Goal: Find contact information: Find contact information

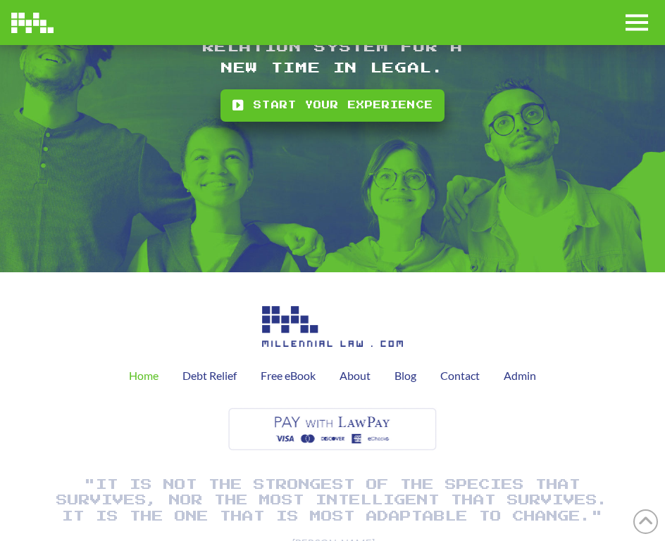
scroll to position [2675, 0]
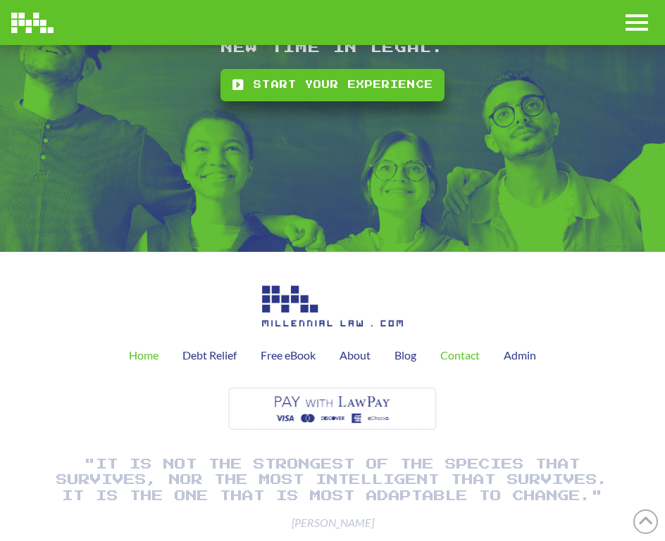
click at [455, 361] on span "Contact" at bounding box center [459, 355] width 39 height 11
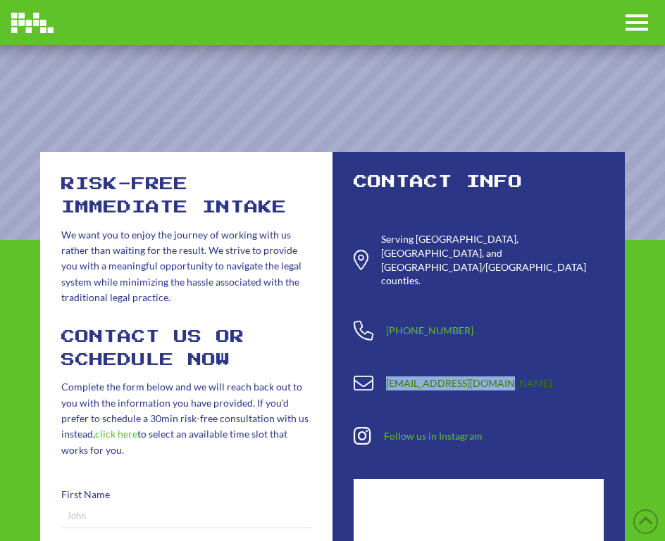
drag, startPoint x: 382, startPoint y: 356, endPoint x: 487, endPoint y: 358, distance: 105.6
click at [487, 374] on div "[EMAIL_ADDRESS][DOMAIN_NAME]" at bounding box center [478, 384] width 250 height 20
copy link "[EMAIL_ADDRESS][DOMAIN_NAME]"
click at [384, 321] on div "[PHONE_NUMBER]" at bounding box center [478, 331] width 250 height 20
drag, startPoint x: 384, startPoint y: 301, endPoint x: 453, endPoint y: 306, distance: 69.1
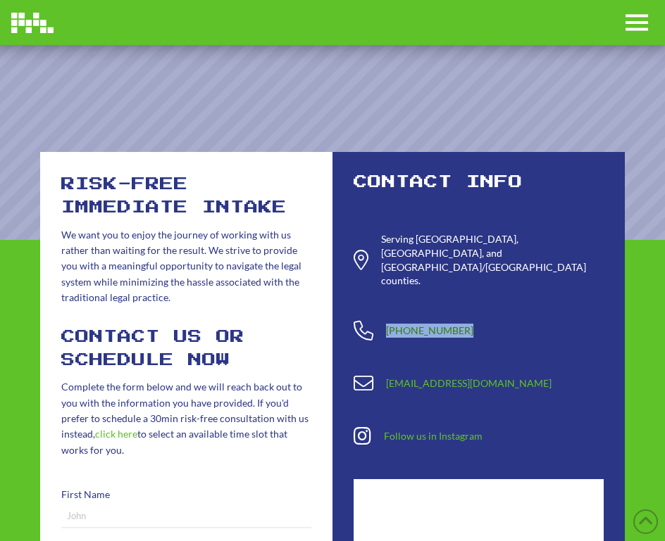
click at [453, 321] on div "[PHONE_NUMBER]" at bounding box center [478, 331] width 250 height 20
copy link "[PHONE_NUMBER]"
click at [331, 278] on div "risk-free immediate intake We want you to enjoy the journey of working with us …" at bounding box center [186, 546] width 292 height 788
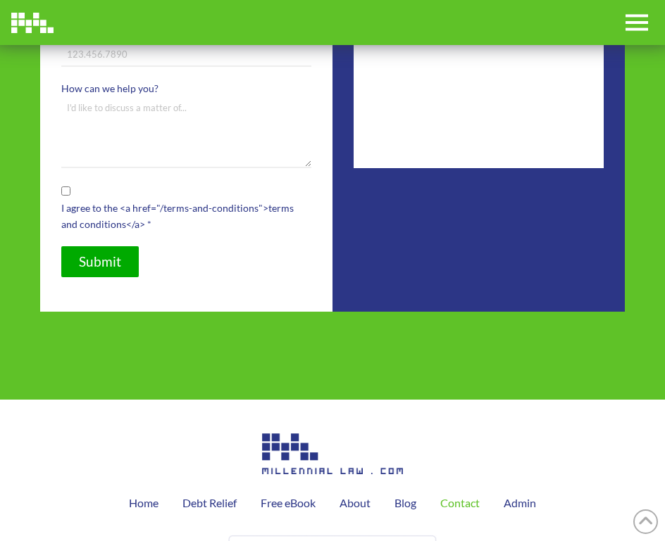
scroll to position [873, 0]
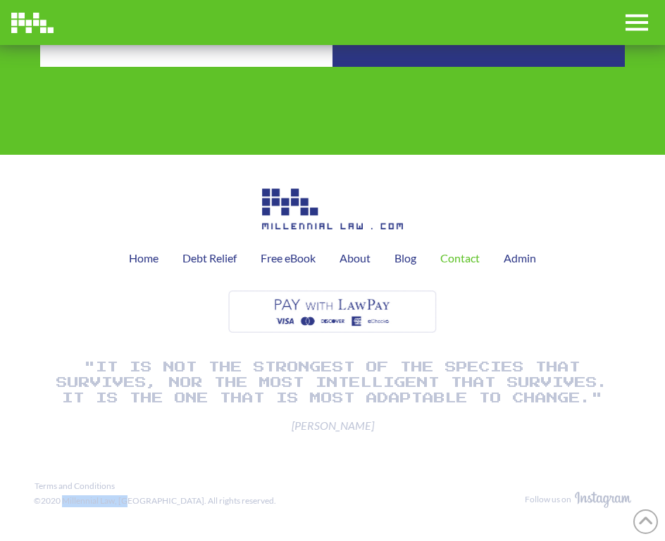
drag, startPoint x: 61, startPoint y: 503, endPoint x: 129, endPoint y: 502, distance: 67.6
click at [129, 502] on div "©2020 Millennial Law, [GEOGRAPHIC_DATA]. All rights reserved." at bounding box center [155, 502] width 242 height 12
copy div "Millennial Law, PA"
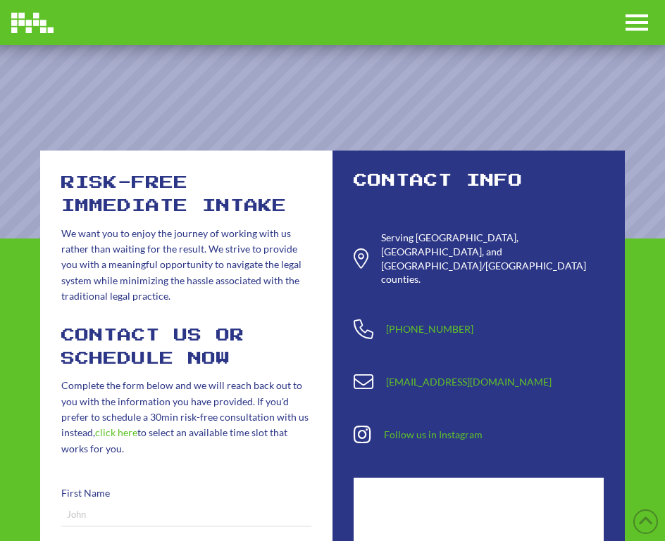
scroll to position [0, 0]
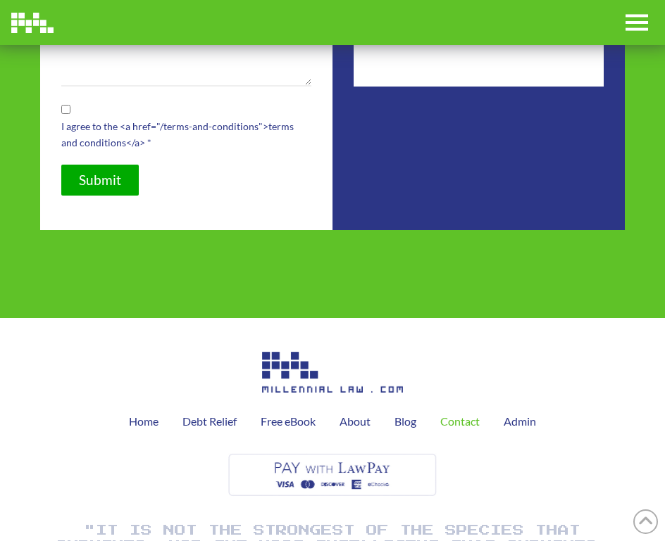
scroll to position [704, 0]
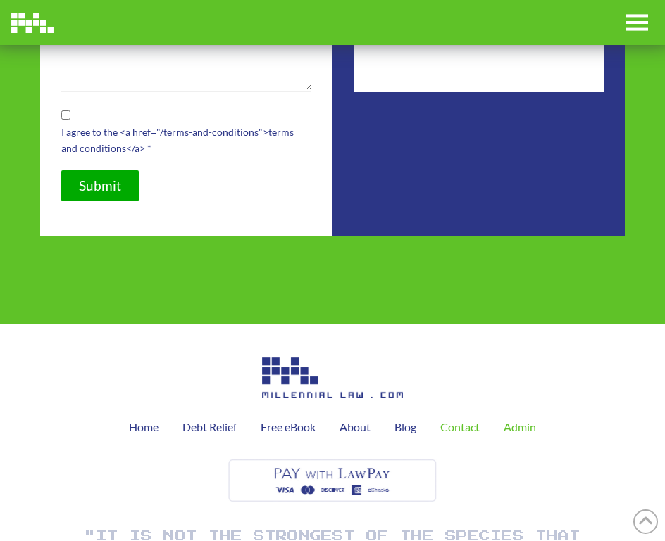
click at [521, 431] on span "Admin" at bounding box center [519, 427] width 32 height 11
